Goal: Complete application form

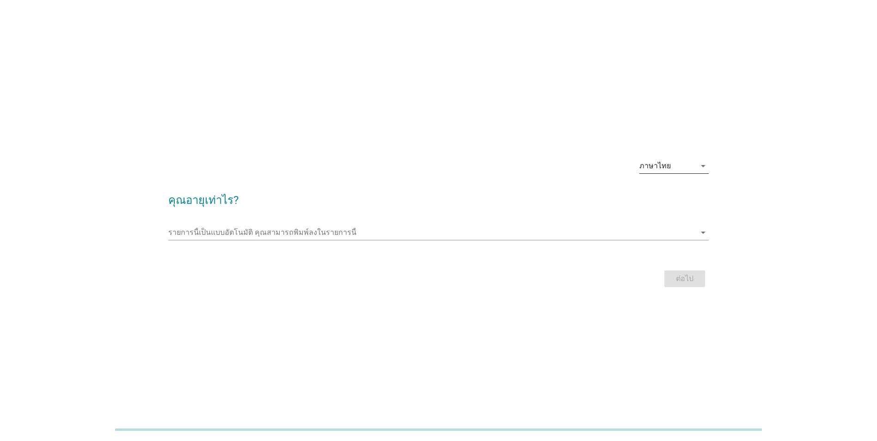
click at [701, 167] on icon "arrow_drop_down" at bounding box center [703, 165] width 11 height 11
click at [701, 167] on link "English" at bounding box center [673, 173] width 69 height 22
click at [701, 167] on icon "arrow_drop_down" at bounding box center [703, 165] width 11 height 11
click at [679, 195] on div "ภาษาไทย" at bounding box center [674, 195] width 55 height 11
click at [678, 237] on input "รายการนี้เป็นแบบอัตโนมัติ คุณสามารถพิมพ์ลงในรายการนี้" at bounding box center [431, 232] width 527 height 15
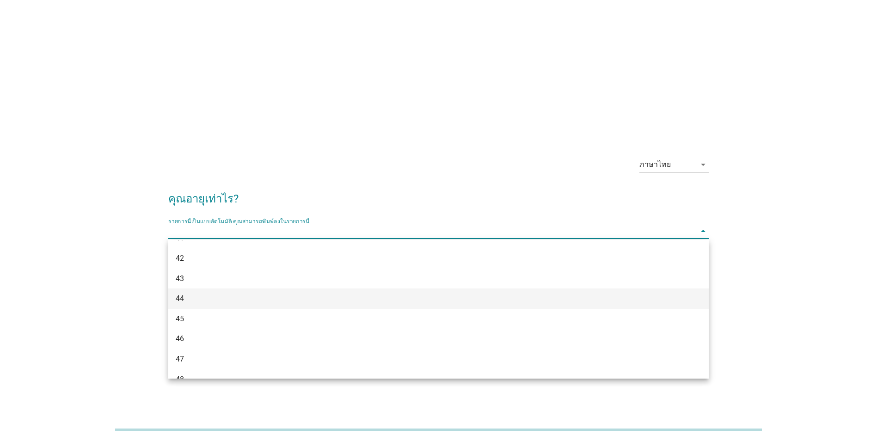
scroll to position [462, 0]
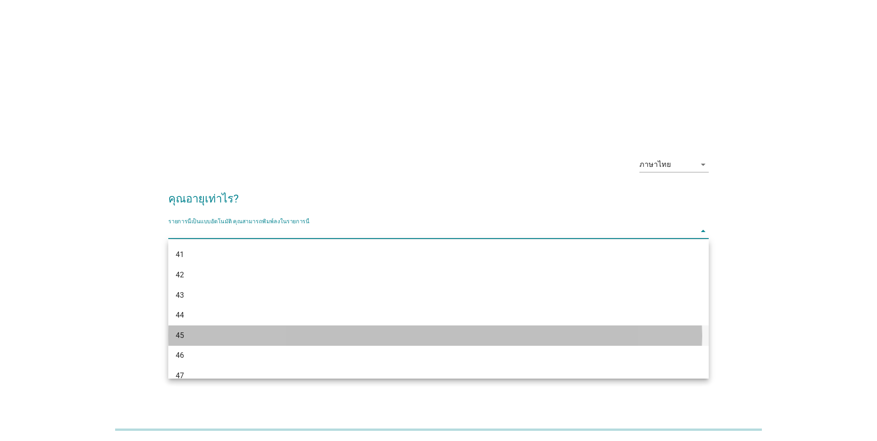
click at [240, 330] on div "45" at bounding box center [417, 335] width 482 height 11
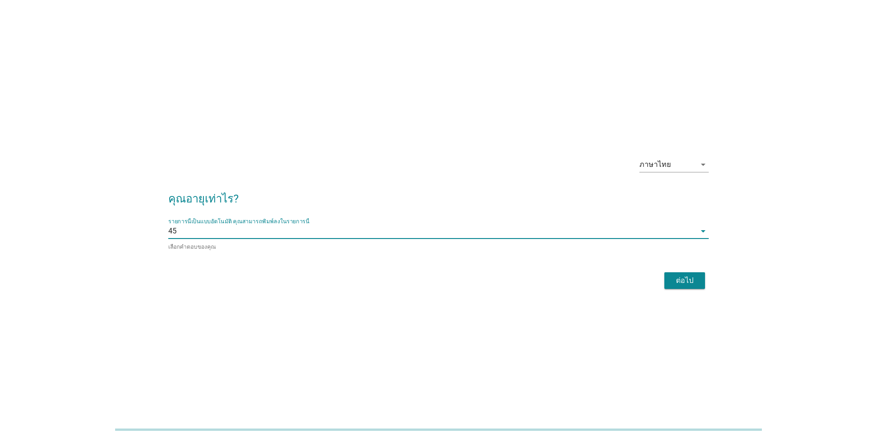
click at [683, 276] on div "ต่อไป" at bounding box center [685, 280] width 26 height 11
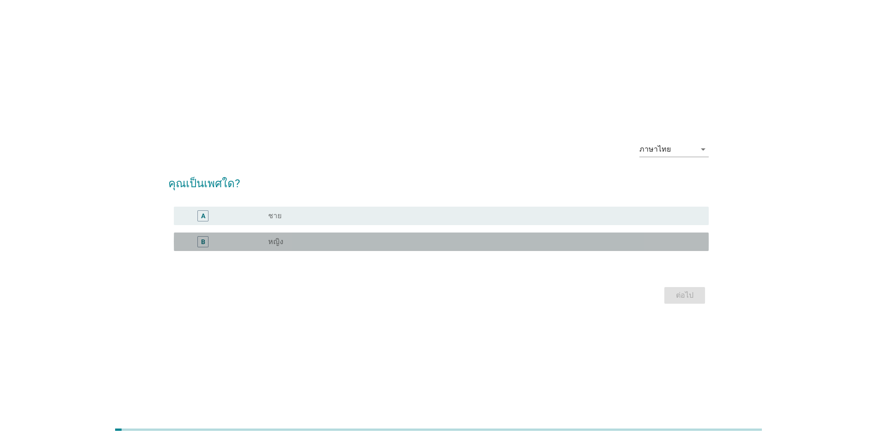
click at [326, 243] on div "radio_button_unchecked หญิง" at bounding box center [481, 241] width 426 height 9
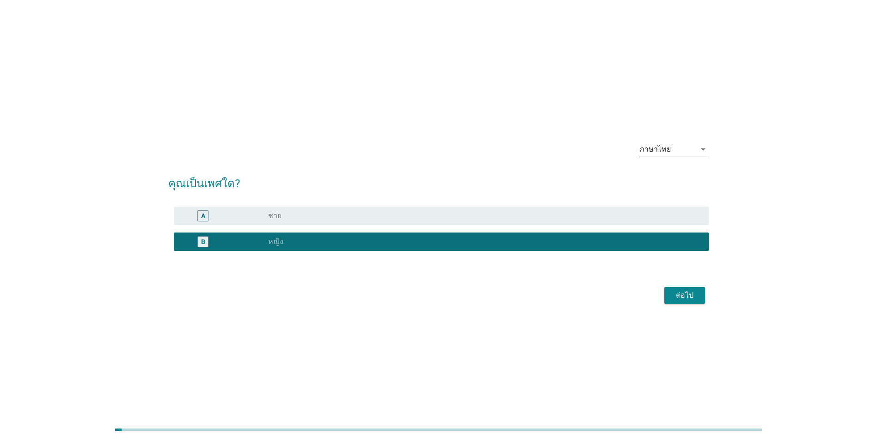
click at [686, 299] on div "ต่อไป" at bounding box center [685, 295] width 26 height 11
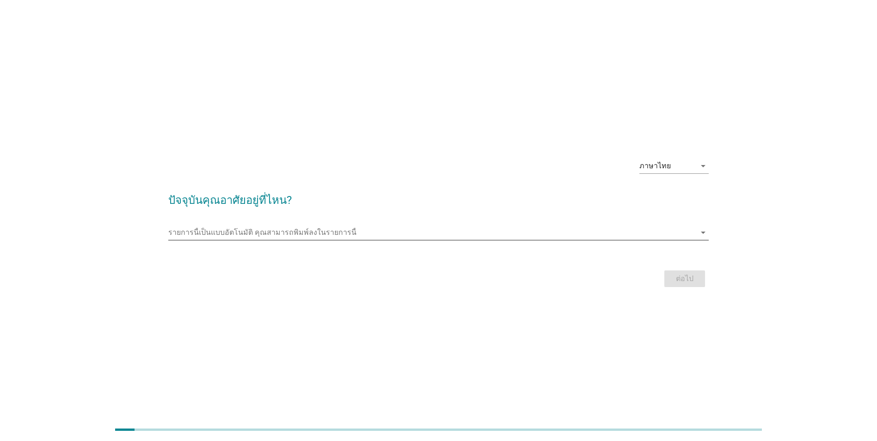
click at [394, 227] on input "รายการนี้เป็นแบบอัตโนมัติ คุณสามารถพิมพ์ลงในรายการนี้" at bounding box center [431, 232] width 527 height 15
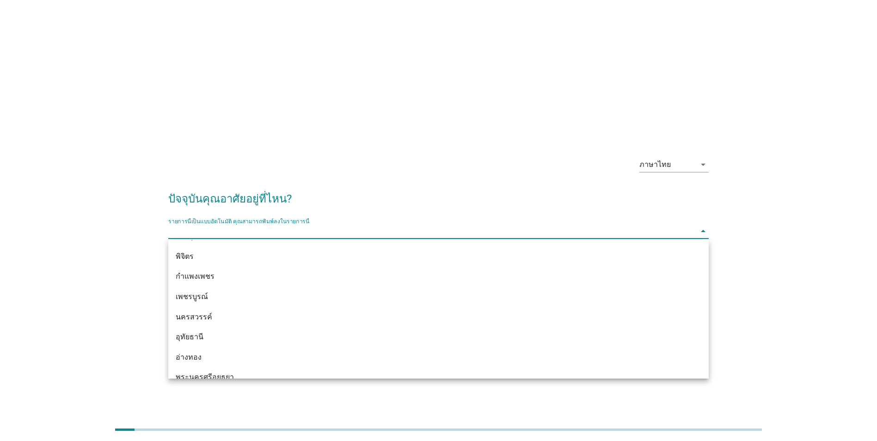
scroll to position [647, 0]
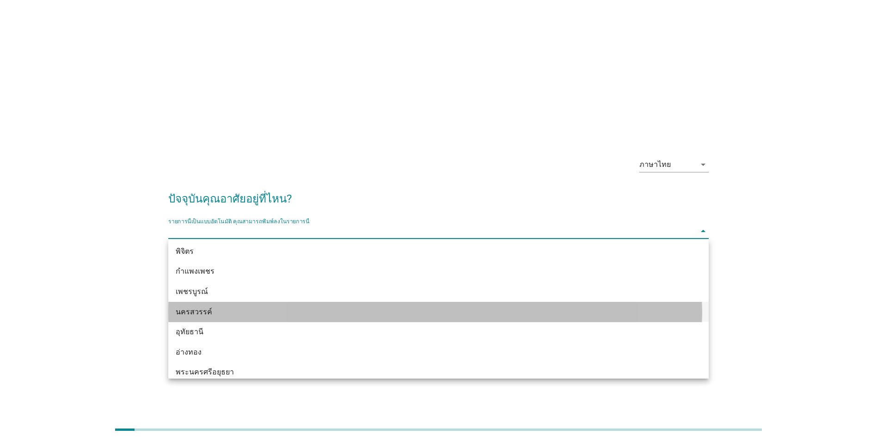
click at [261, 310] on div "นครสวรรค์" at bounding box center [417, 311] width 482 height 11
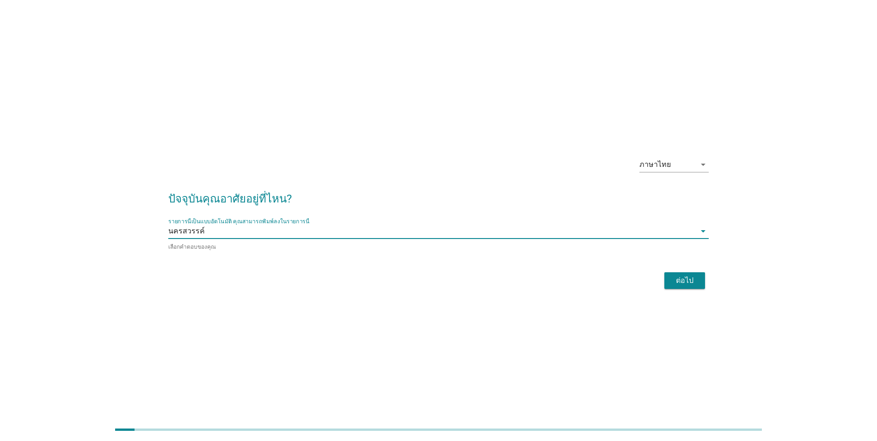
click at [692, 280] on div "ต่อไป" at bounding box center [685, 280] width 26 height 11
